Goal: Information Seeking & Learning: Find specific fact

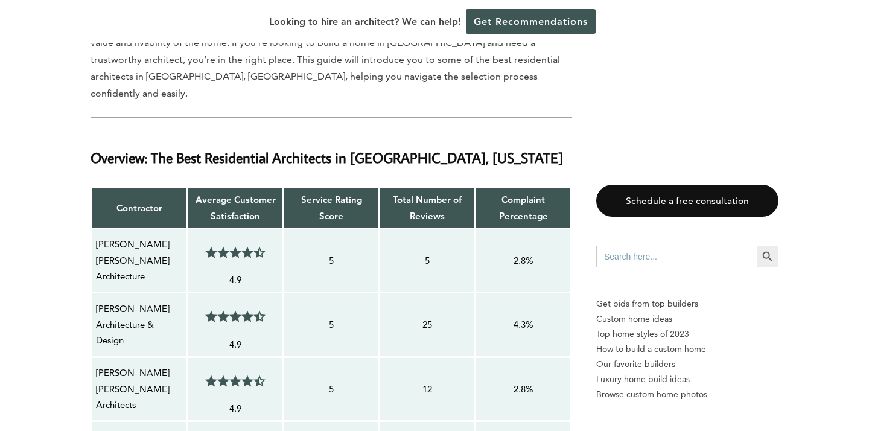
scroll to position [814, 0]
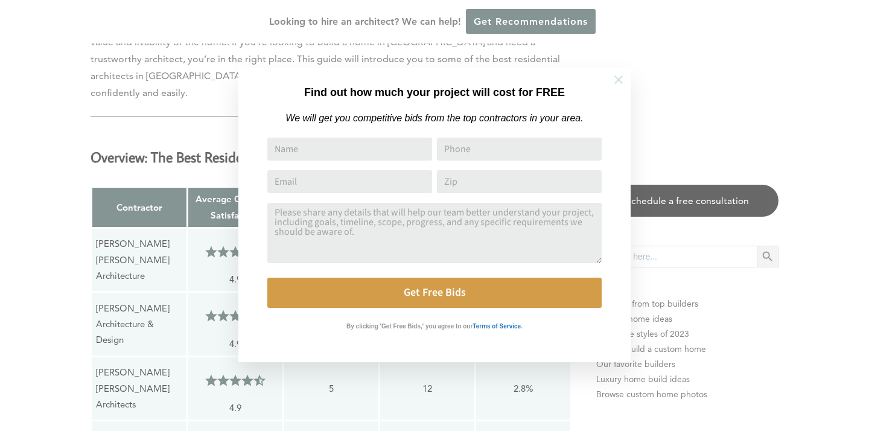
click at [622, 83] on icon at bounding box center [618, 79] width 8 height 8
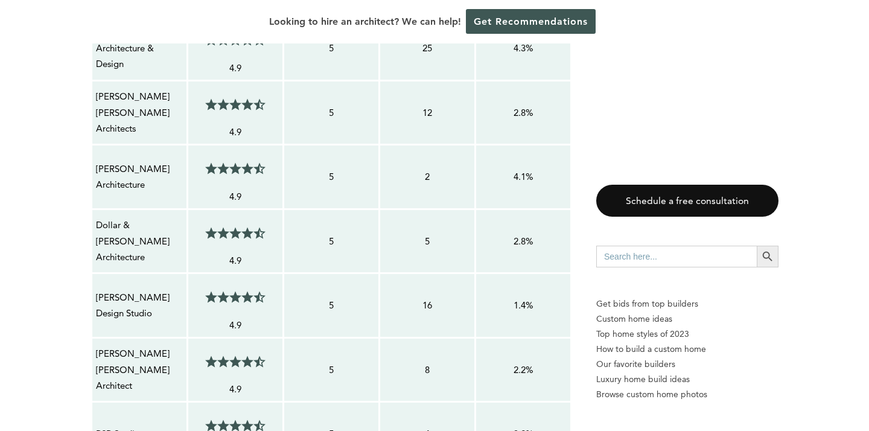
scroll to position [1092, 0]
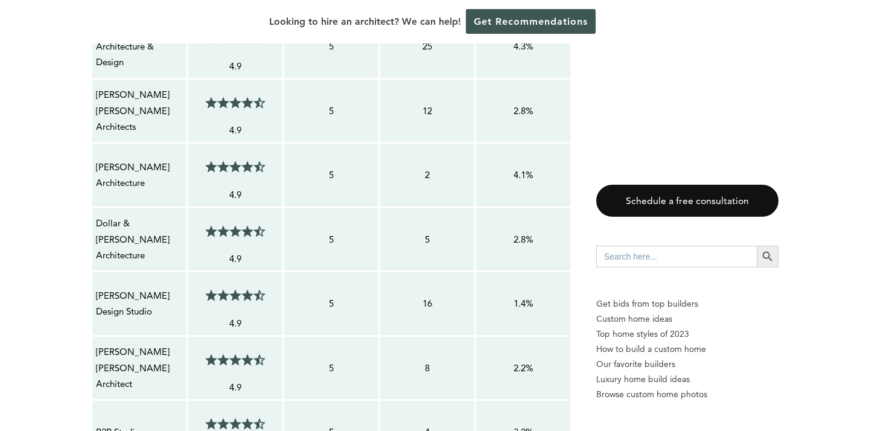
click at [153, 288] on p "[PERSON_NAME] Design Studio" at bounding box center [139, 304] width 87 height 32
click at [130, 87] on p "[PERSON_NAME] [PERSON_NAME] Architects" at bounding box center [139, 111] width 87 height 48
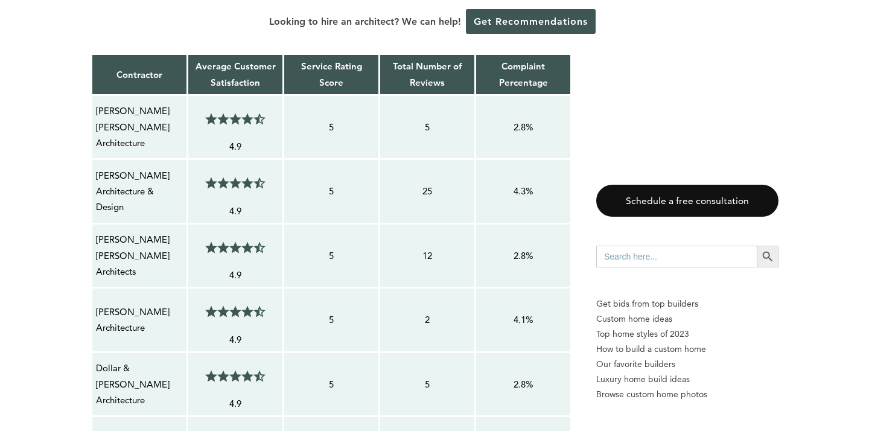
scroll to position [945, 0]
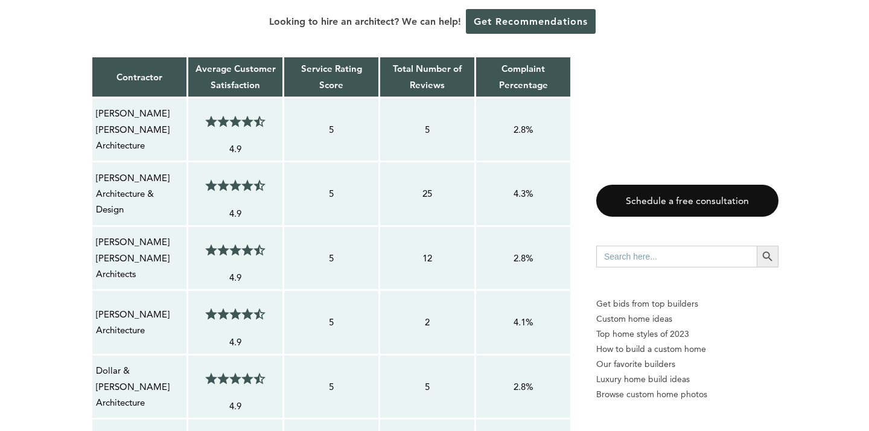
click at [123, 170] on p "[PERSON_NAME] Architecture & Design" at bounding box center [139, 194] width 87 height 48
click at [132, 234] on p "[PERSON_NAME] [PERSON_NAME] Architects" at bounding box center [139, 258] width 87 height 48
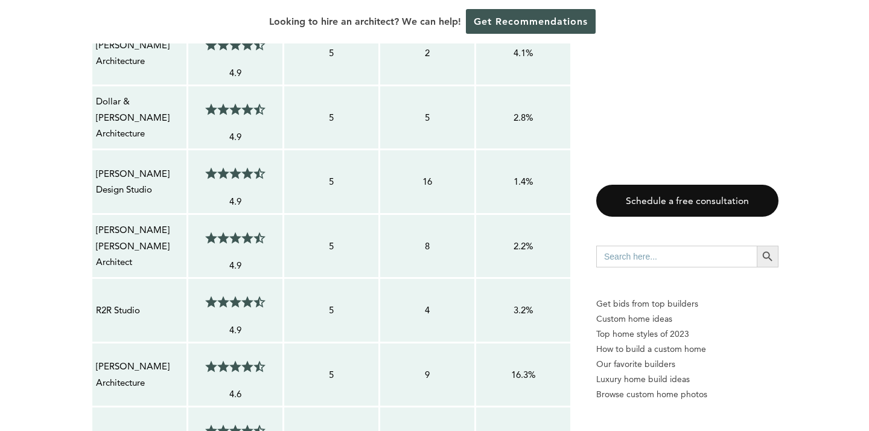
scroll to position [1214, 0]
click at [142, 221] on p "[PERSON_NAME] [PERSON_NAME] Architect" at bounding box center [139, 245] width 87 height 48
drag, startPoint x: 160, startPoint y: 188, endPoint x: 97, endPoint y: 198, distance: 64.2
click at [97, 221] on p "[PERSON_NAME] [PERSON_NAME] Architect" at bounding box center [139, 245] width 87 height 48
copy p "[PERSON_NAME] [PERSON_NAME] Architect"
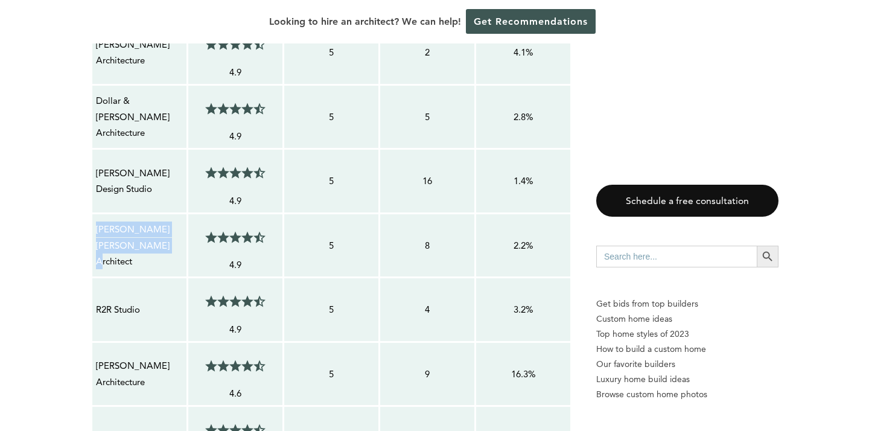
drag, startPoint x: 160, startPoint y: 206, endPoint x: 92, endPoint y: 192, distance: 70.2
click at [95, 221] on div "[PERSON_NAME] [PERSON_NAME] Architect" at bounding box center [139, 245] width 88 height 49
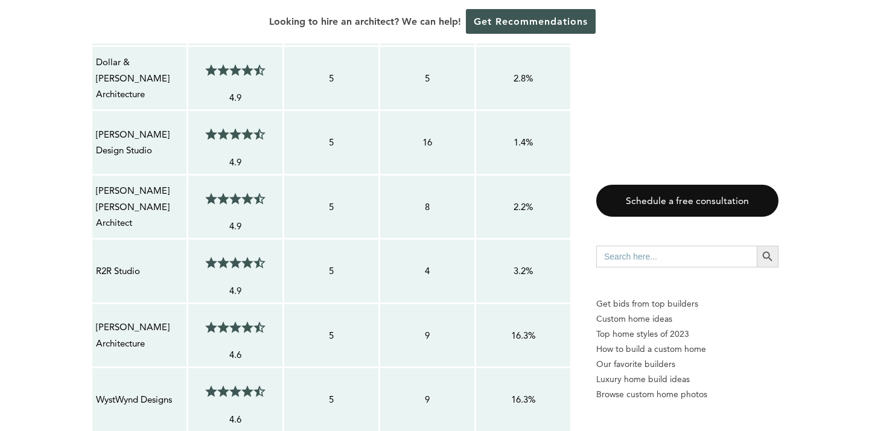
scroll to position [1252, 0]
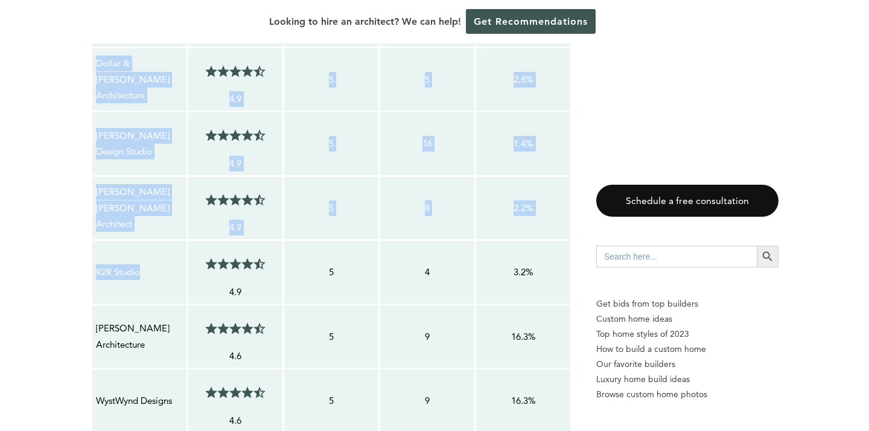
drag, startPoint x: 144, startPoint y: 226, endPoint x: 89, endPoint y: 224, distance: 54.3
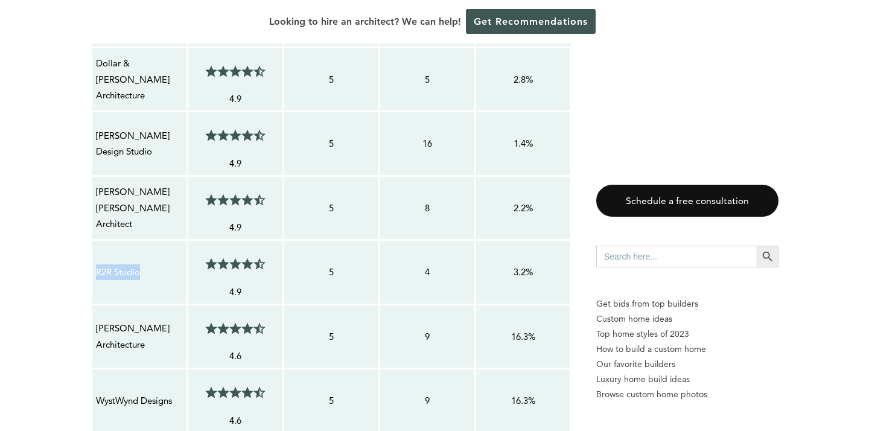
copy p "R2R Studio"
drag, startPoint x: 145, startPoint y: 226, endPoint x: 97, endPoint y: 225, distance: 48.3
click at [97, 264] on p "R2R Studio" at bounding box center [139, 272] width 87 height 16
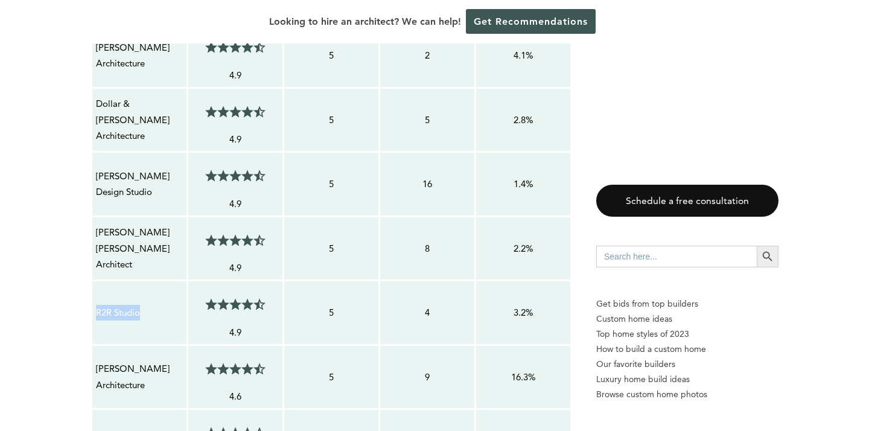
scroll to position [1210, 0]
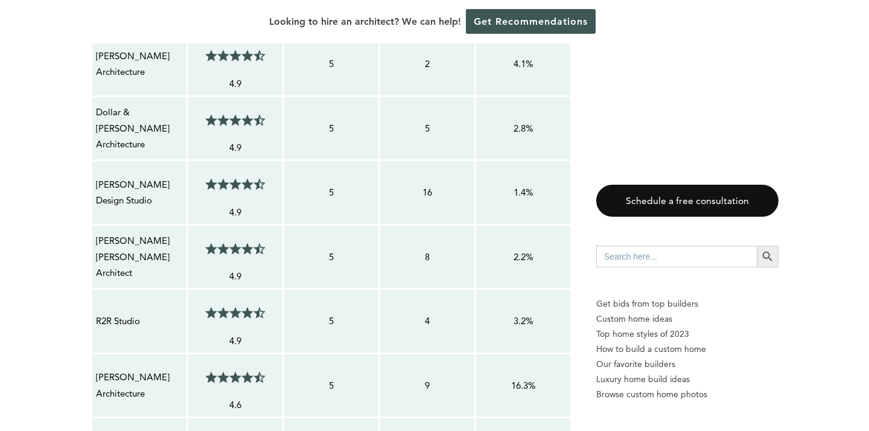
scroll to position [1207, 0]
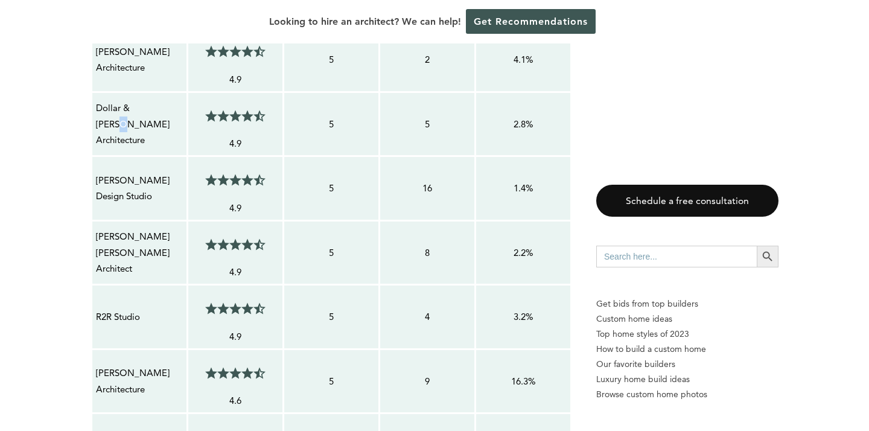
drag, startPoint x: 157, startPoint y: 70, endPoint x: 101, endPoint y: 78, distance: 56.7
click at [100, 100] on p "Dollar & [PERSON_NAME] Architecture" at bounding box center [139, 124] width 87 height 48
drag, startPoint x: 97, startPoint y: 78, endPoint x: 157, endPoint y: 74, distance: 60.4
click at [156, 100] on p "Dollar & [PERSON_NAME] Architecture" at bounding box center [139, 124] width 87 height 48
click at [167, 100] on p "Dollar & [PERSON_NAME] Architecture" at bounding box center [139, 124] width 87 height 48
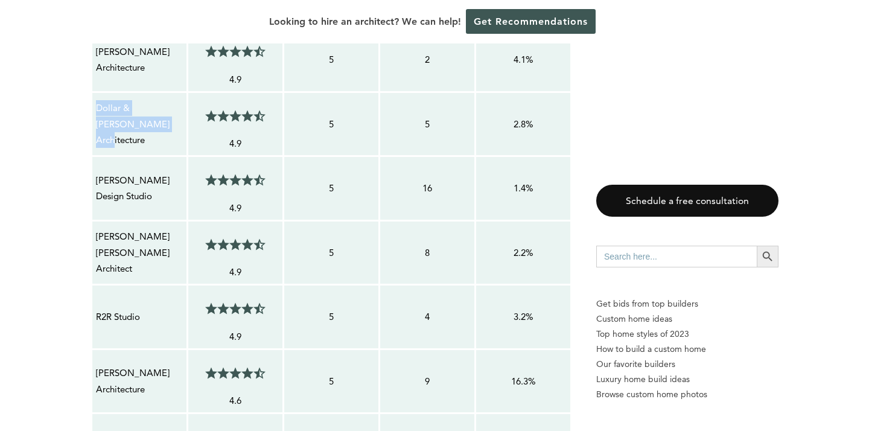
copy p "Dollar & [PERSON_NAME] Architecture"
drag, startPoint x: 98, startPoint y: 66, endPoint x: 157, endPoint y: 77, distance: 60.7
click at [157, 100] on p "Dollar & [PERSON_NAME] Architecture" at bounding box center [139, 124] width 87 height 48
